Goal: Task Accomplishment & Management: Use online tool/utility

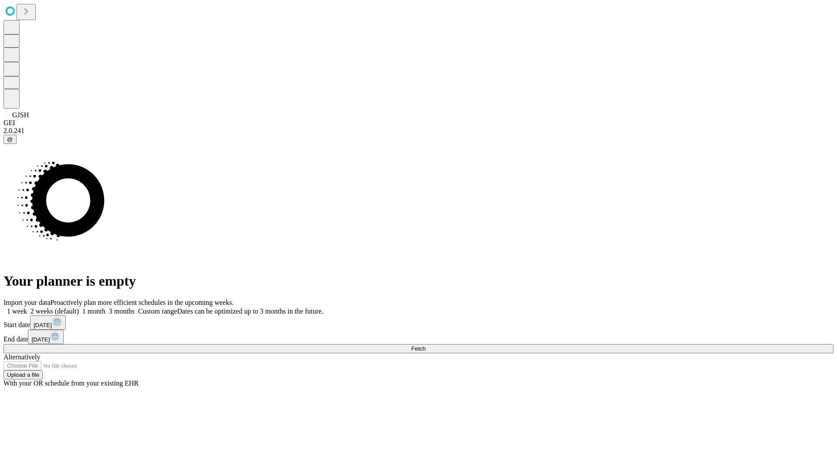
click at [426, 345] on span "Fetch" at bounding box center [418, 348] width 14 height 7
